Goal: Check status: Check status

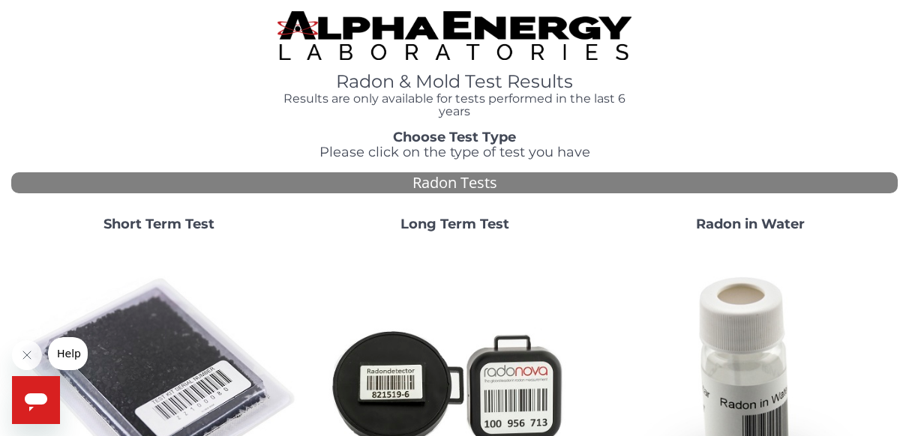
click at [160, 358] on img at bounding box center [158, 385] width 283 height 283
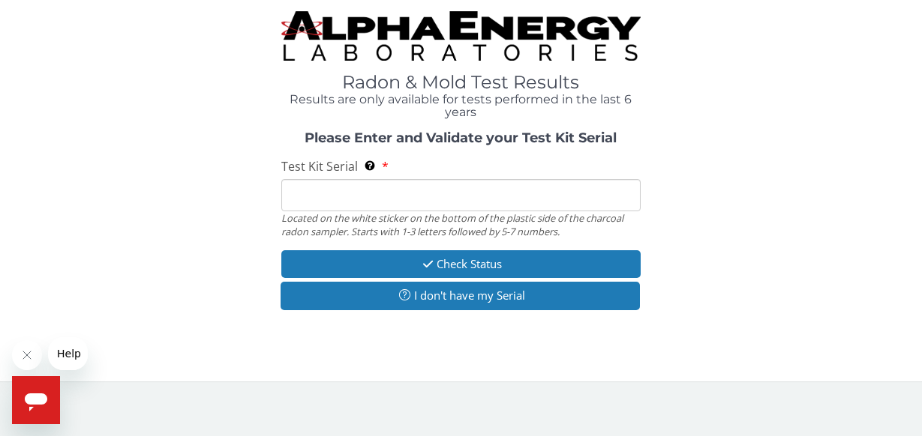
click at [399, 196] on input "Test Kit Serial Located on the white sticker on the bottom of the plastic side …" at bounding box center [461, 195] width 360 height 32
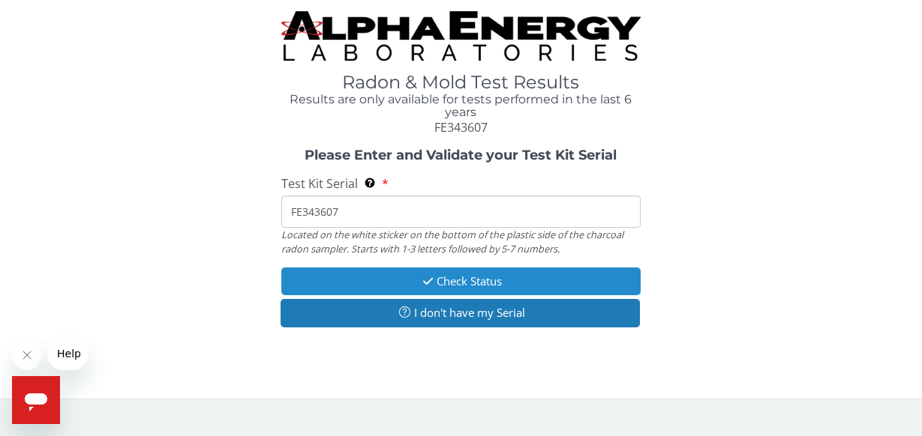
type input "FE343607"
click at [409, 271] on button "Check Status" at bounding box center [461, 282] width 360 height 28
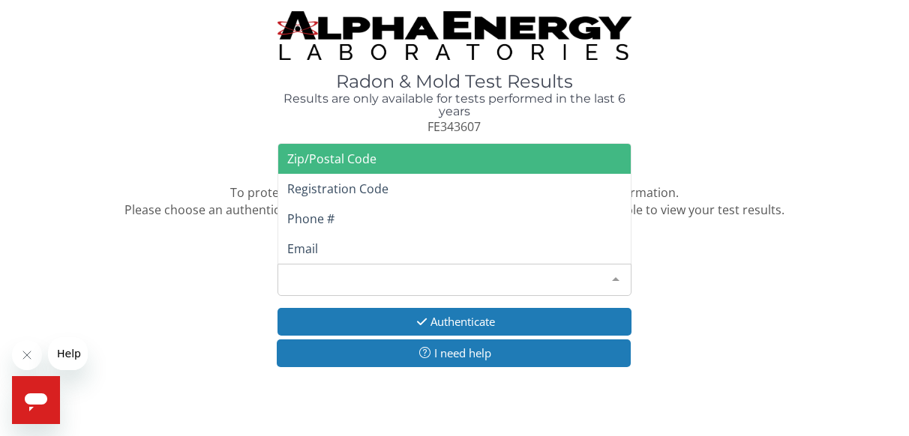
click at [613, 272] on div at bounding box center [616, 279] width 30 height 28
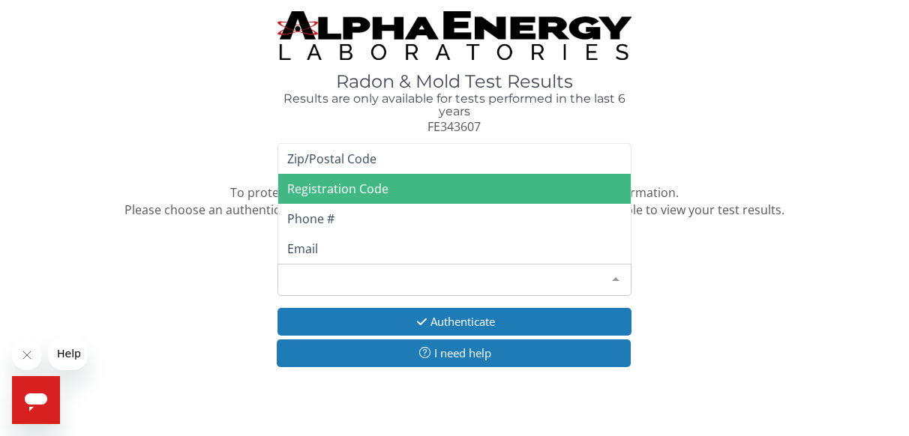
click at [427, 183] on span "Registration Code" at bounding box center [454, 189] width 353 height 30
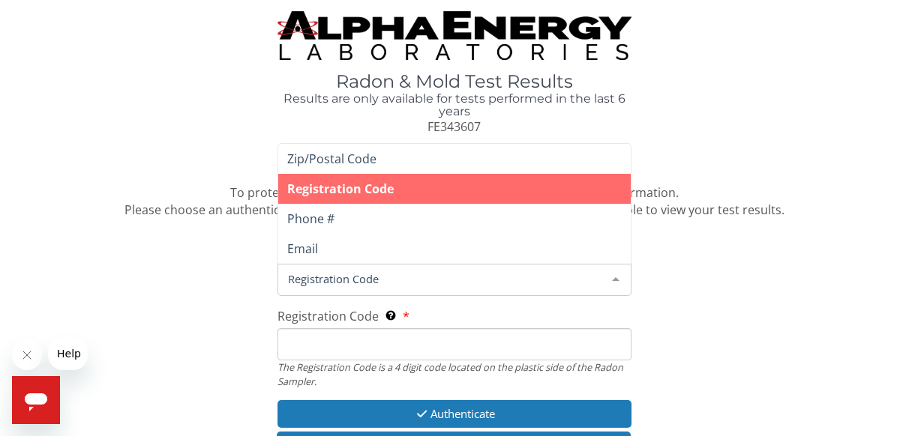
click at [372, 268] on div "Registration Code" at bounding box center [454, 280] width 355 height 32
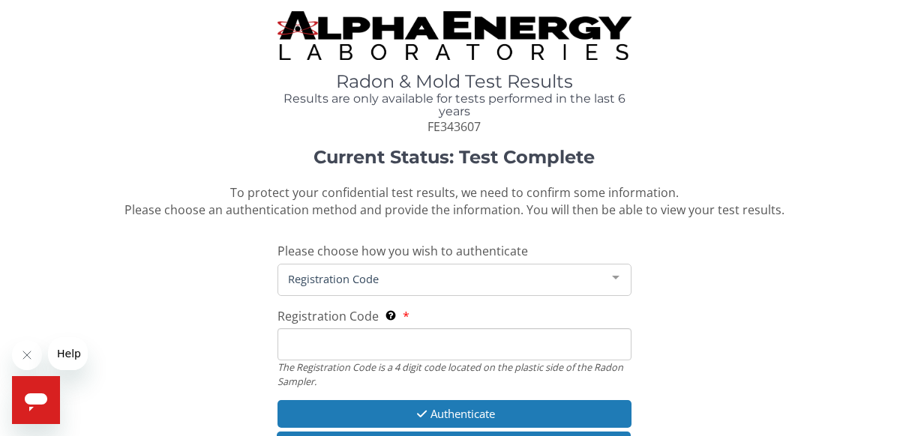
click at [372, 281] on span "Registration Code" at bounding box center [442, 279] width 317 height 16
click at [337, 281] on span "Registration Code" at bounding box center [442, 279] width 317 height 16
click at [365, 349] on input "Registration Code The Registration Code is a 4 digit code located on the plasti…" at bounding box center [454, 344] width 355 height 32
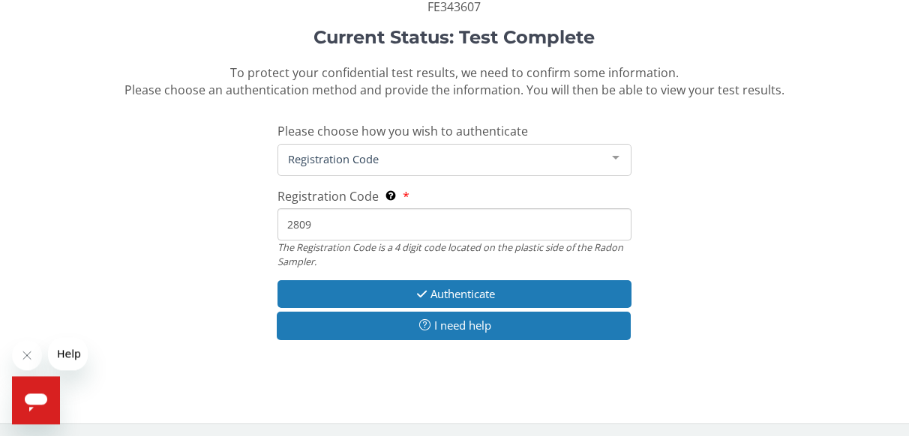
scroll to position [122, 0]
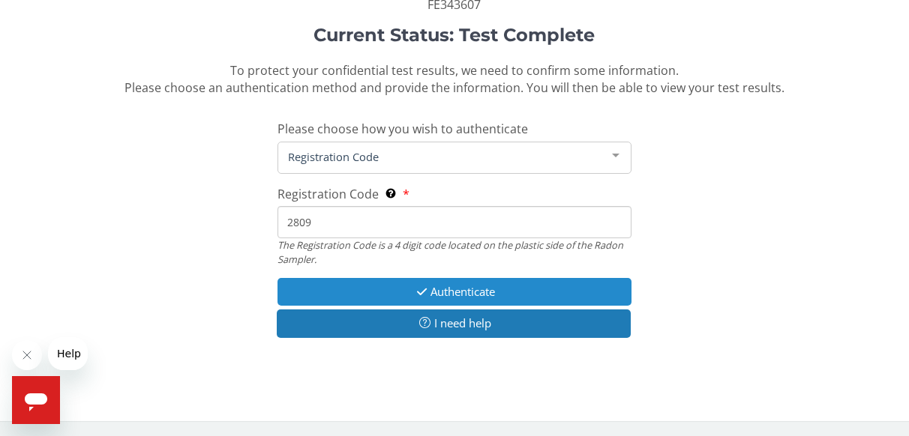
type input "2809"
click at [520, 291] on button "Authenticate" at bounding box center [454, 292] width 355 height 28
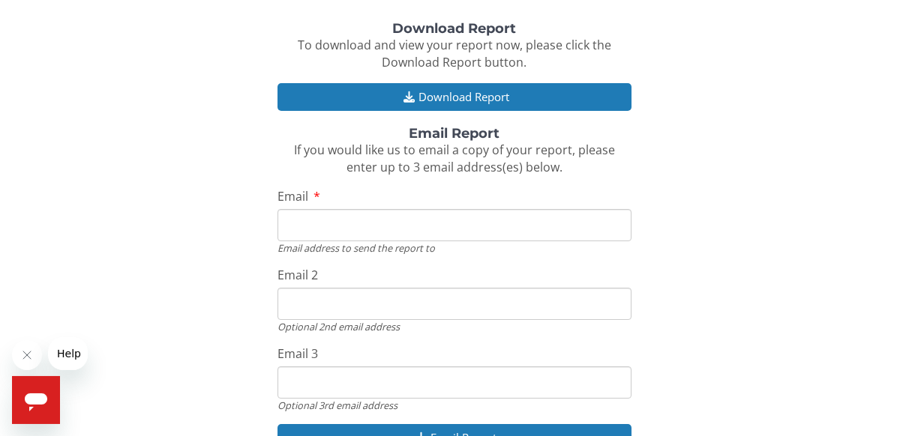
scroll to position [292, 0]
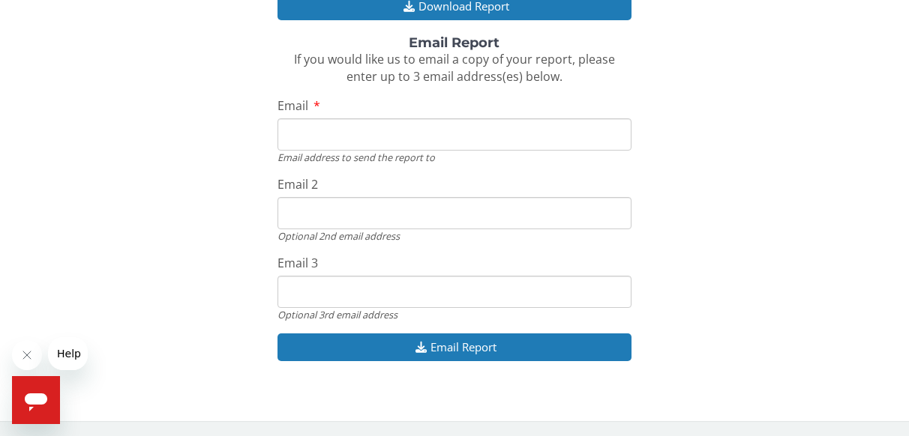
click at [333, 137] on input "Email" at bounding box center [454, 134] width 355 height 32
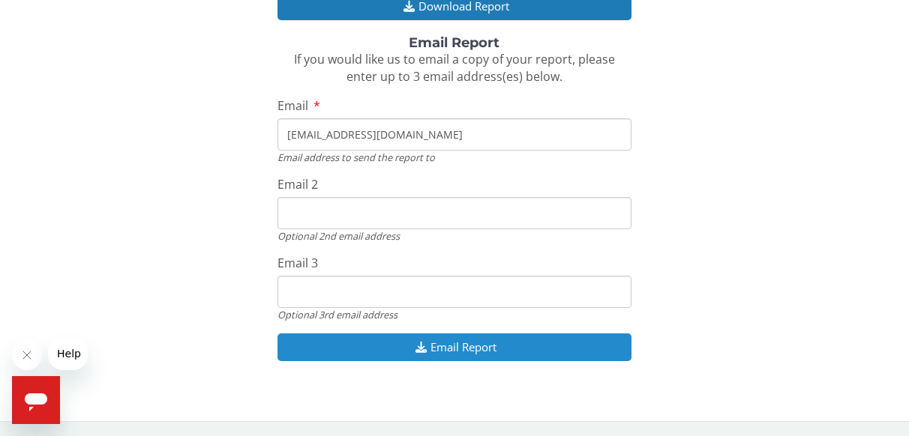
type input "[EMAIL_ADDRESS][DOMAIN_NAME]"
click at [565, 348] on button "Email Report" at bounding box center [454, 348] width 355 height 28
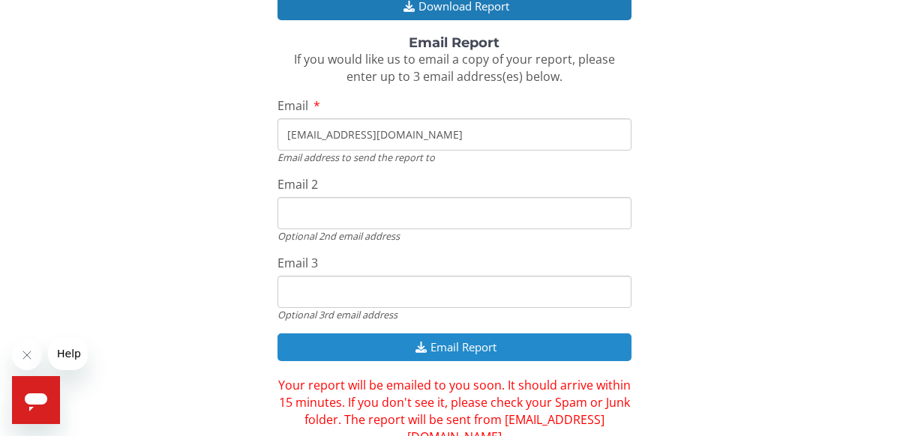
click at [515, 340] on button "Email Report" at bounding box center [454, 348] width 355 height 28
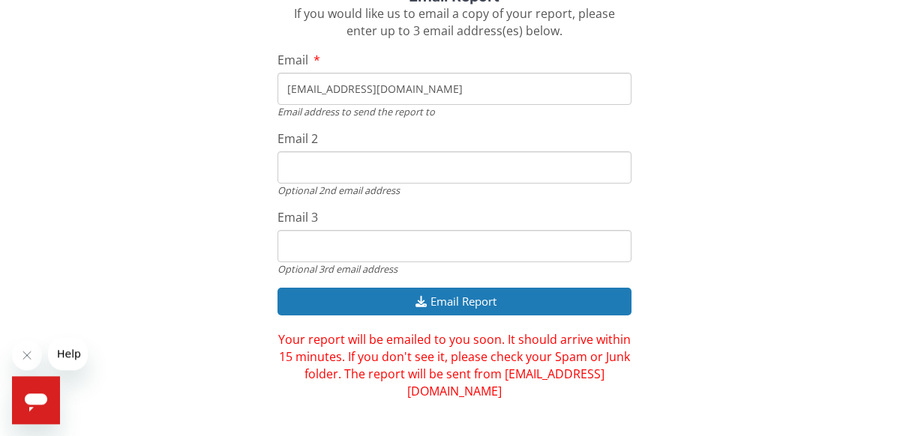
scroll to position [343, 0]
